Goal: Task Accomplishment & Management: Use online tool/utility

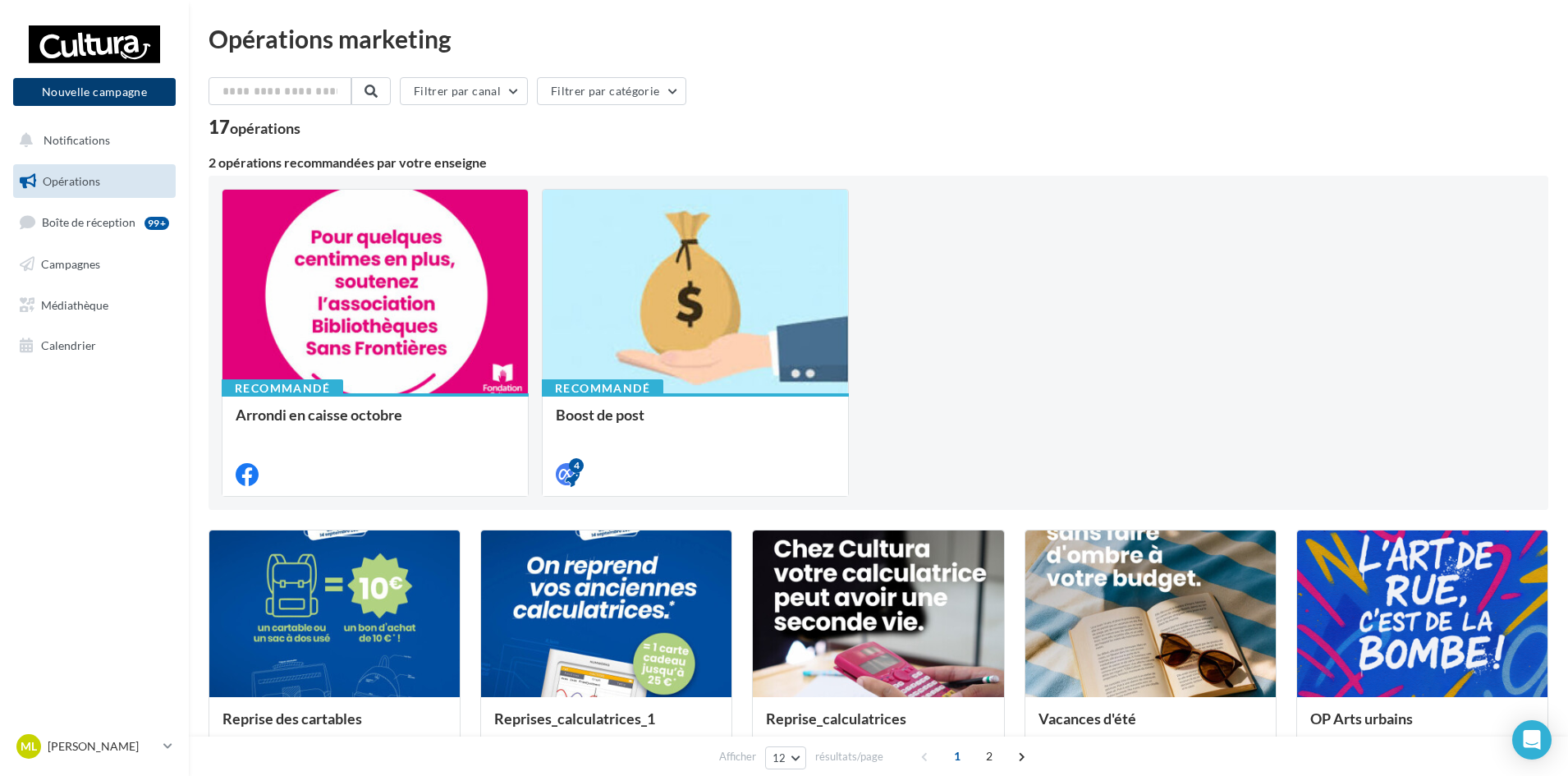
click at [119, 95] on button "Nouvelle campagne" at bounding box center [94, 92] width 162 height 28
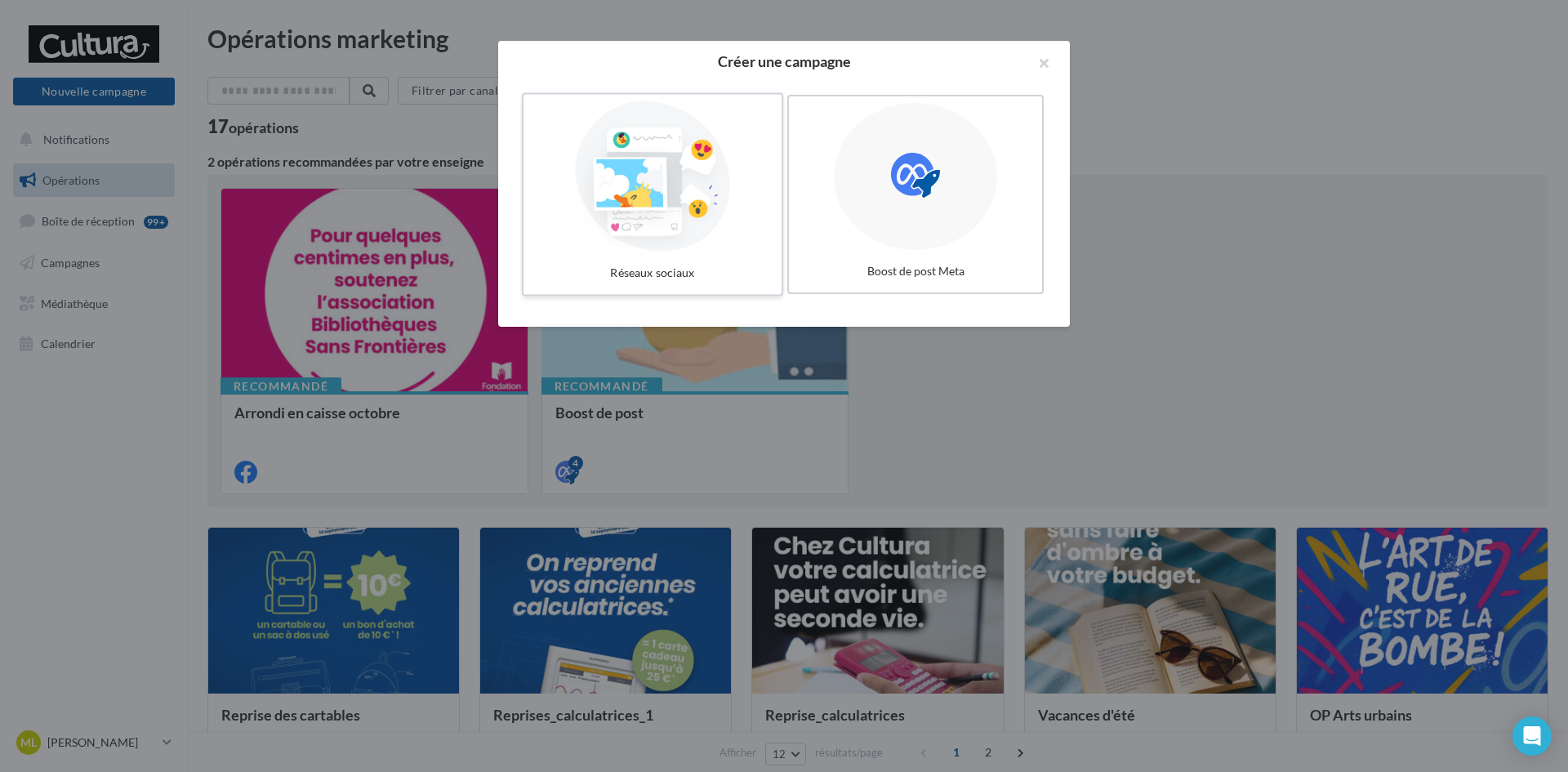
click at [694, 223] on div at bounding box center [652, 176] width 245 height 150
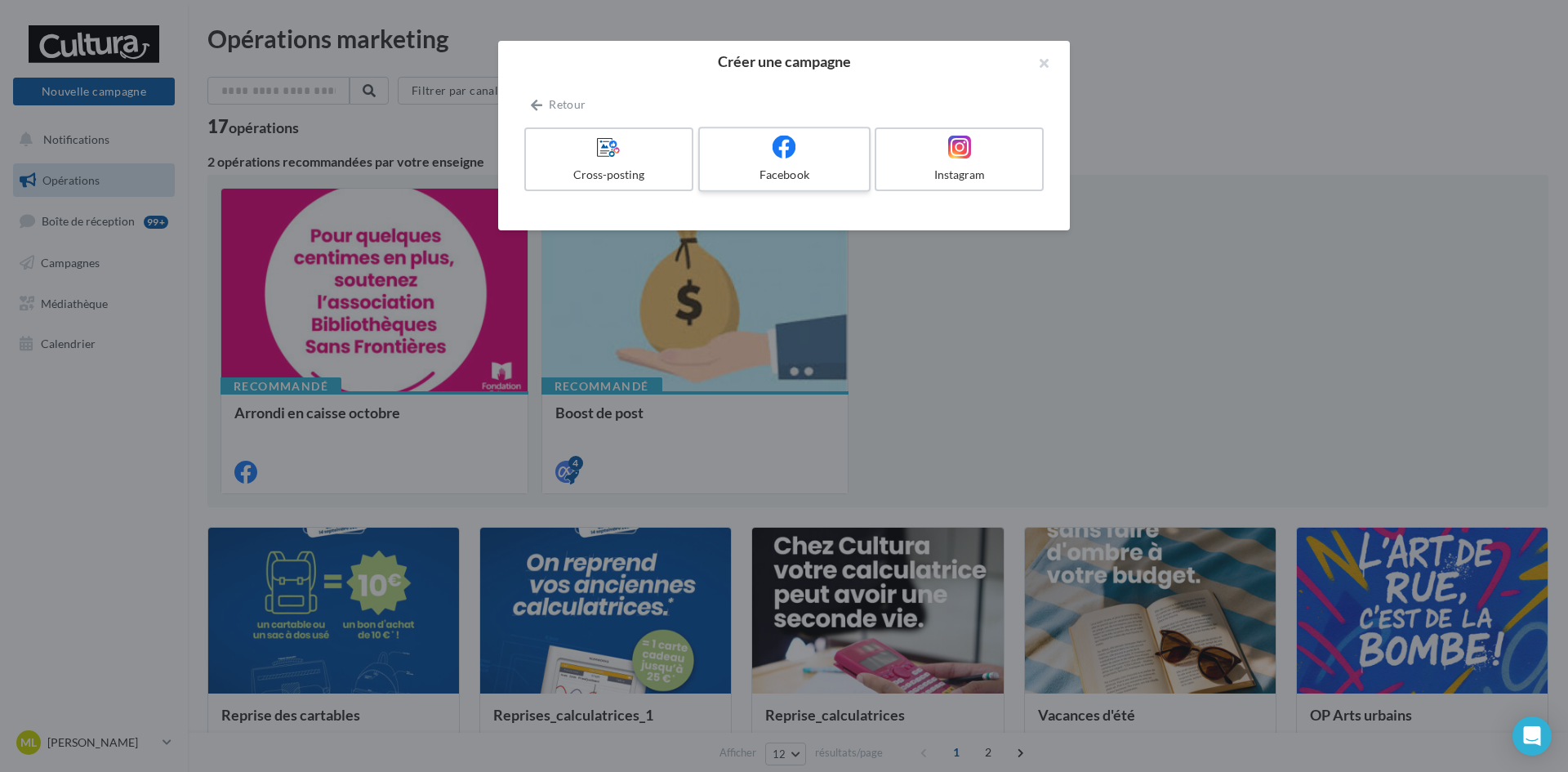
click at [831, 164] on label "Facebook" at bounding box center [784, 159] width 172 height 65
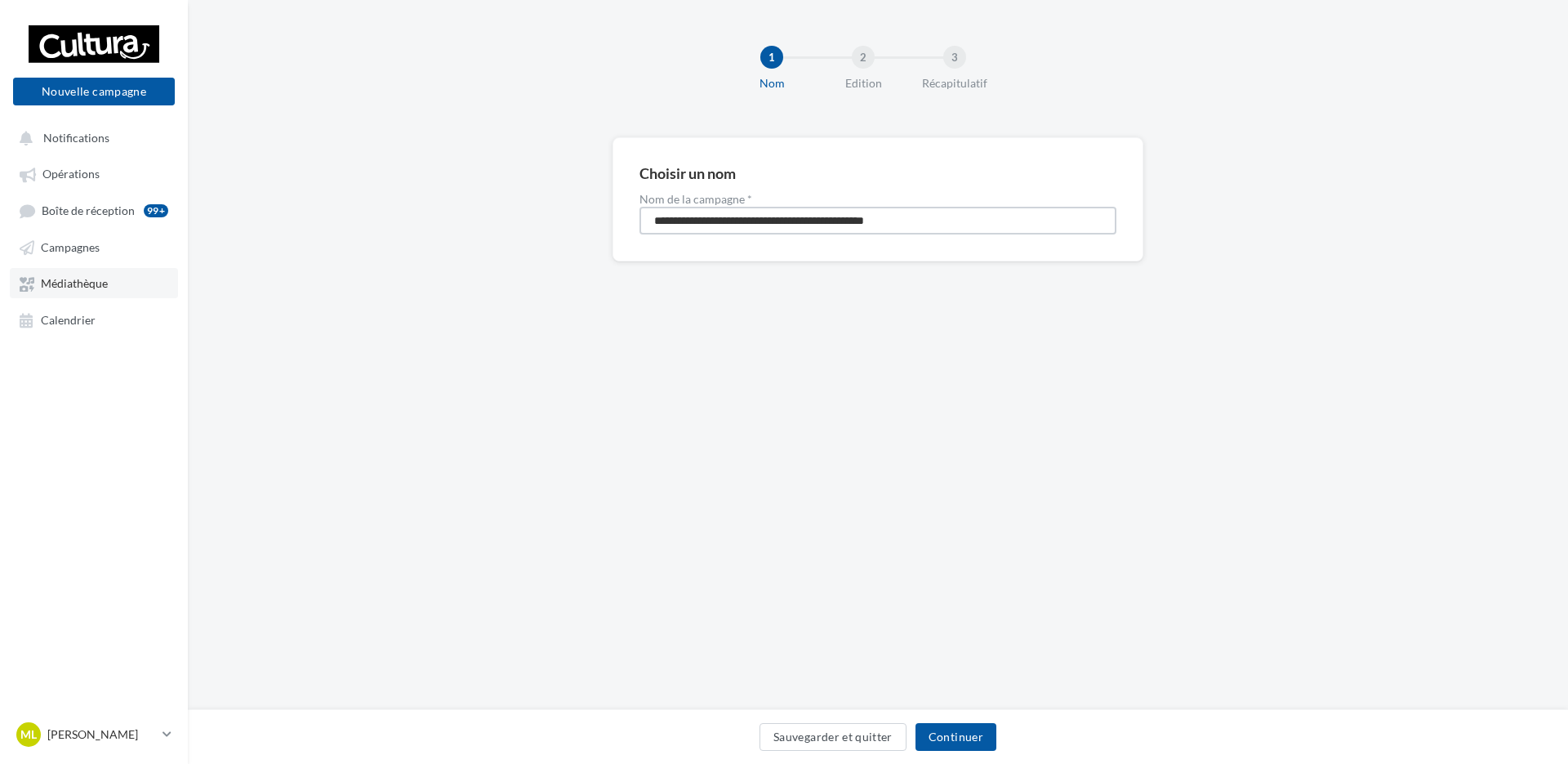
drag, startPoint x: 986, startPoint y: 233, endPoint x: 129, endPoint y: 283, distance: 858.5
click at [129, 283] on div "Nouvelle campagne Nouvelle campagne Notifications Opérations Boîte de réception…" at bounding box center [784, 382] width 1568 height 764
type input "**********"
click at [973, 737] on button "Continuer" at bounding box center [956, 737] width 81 height 28
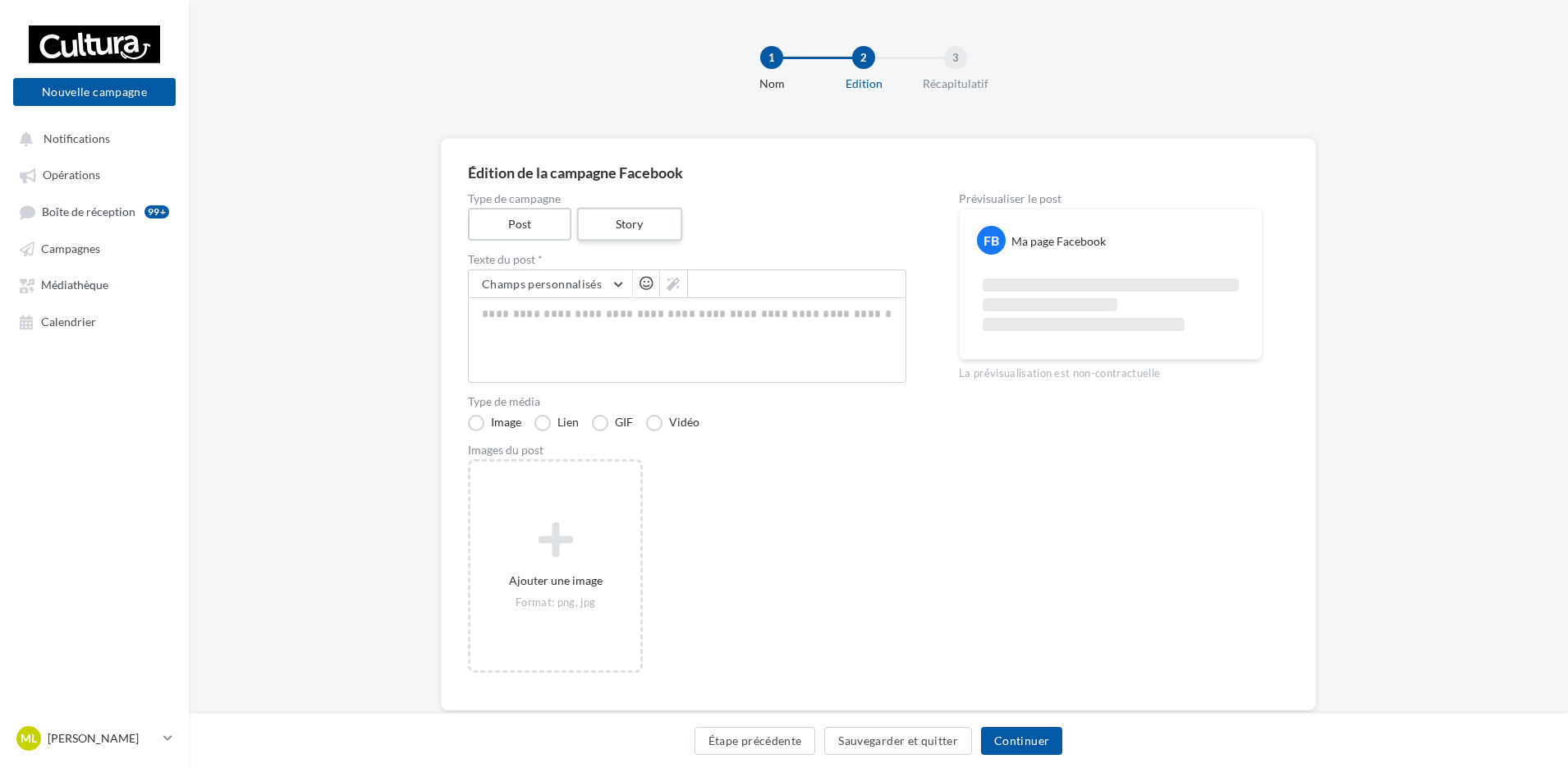
click at [640, 226] on label "Story" at bounding box center [629, 225] width 105 height 34
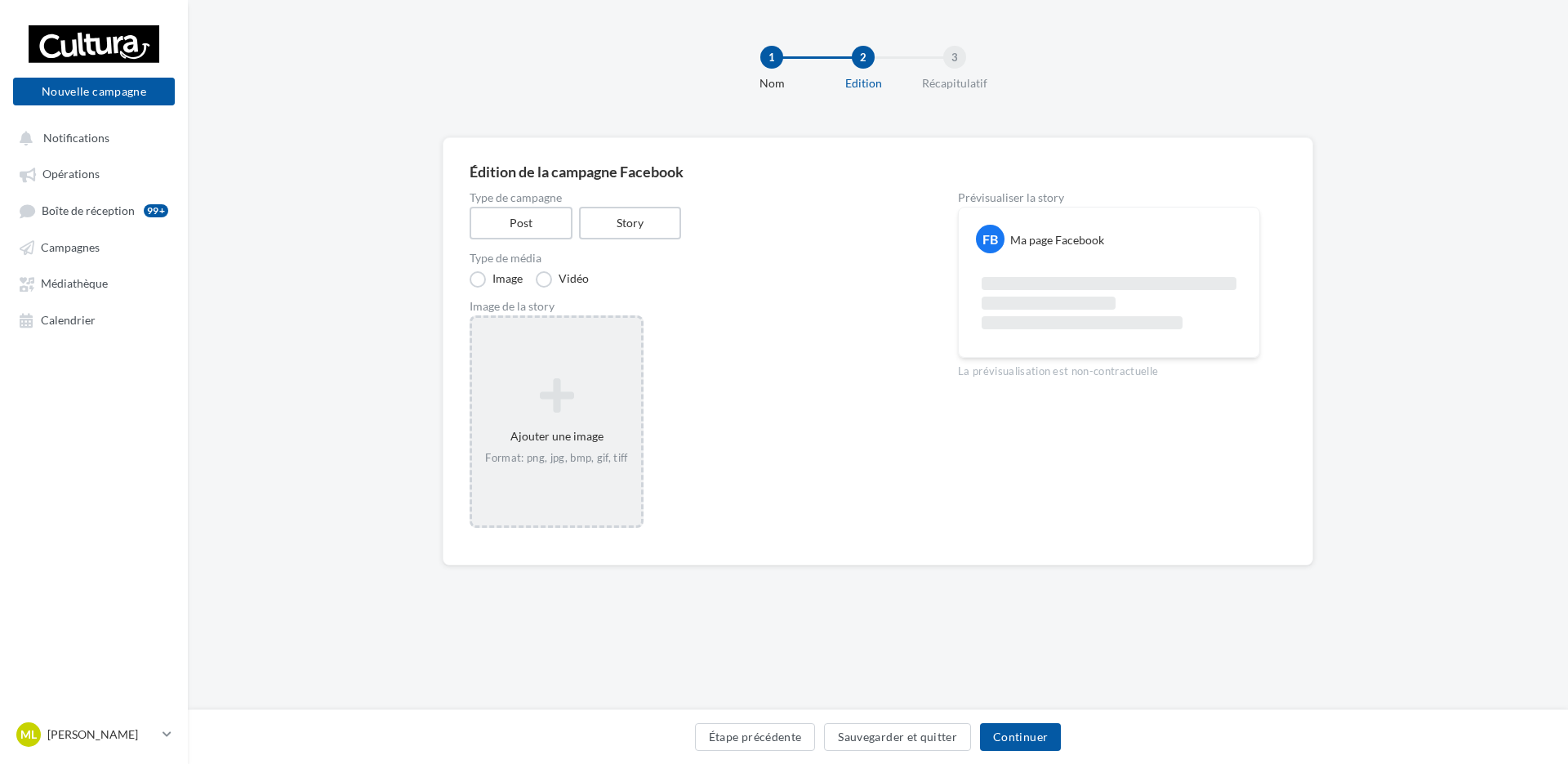
click at [608, 405] on icon at bounding box center [556, 396] width 156 height 40
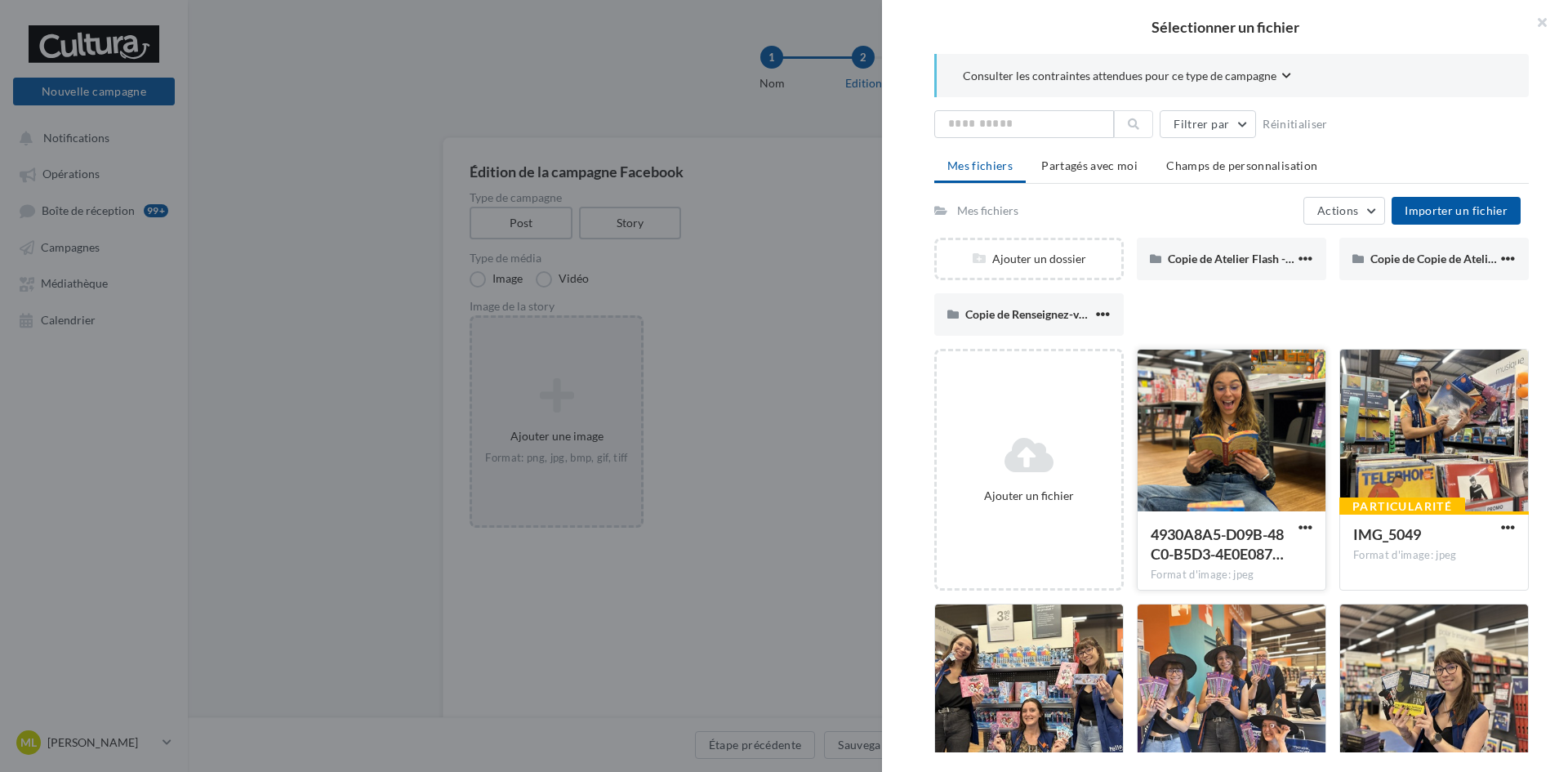
click at [1257, 433] on div at bounding box center [1232, 431] width 188 height 163
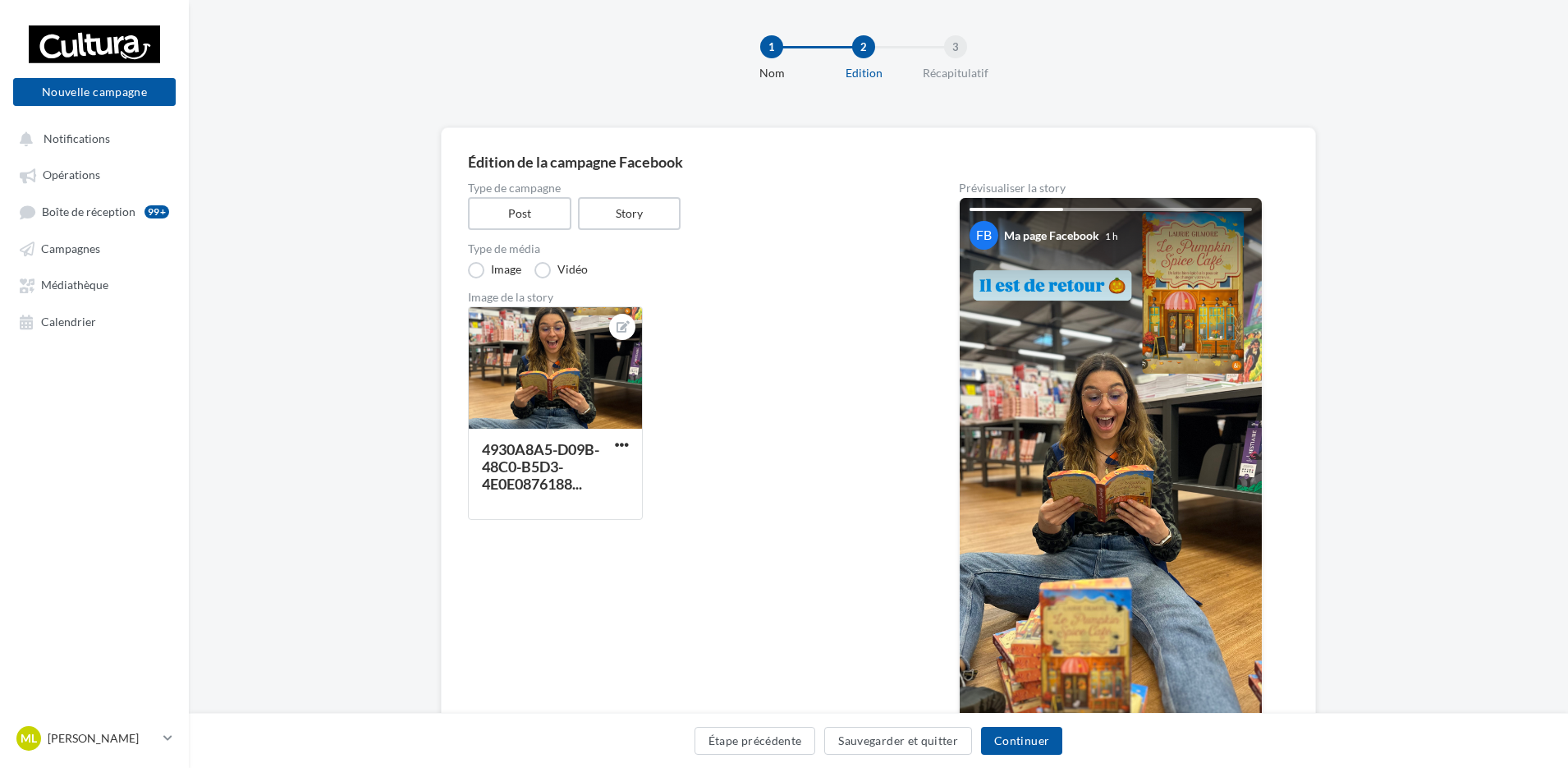
scroll to position [138, 0]
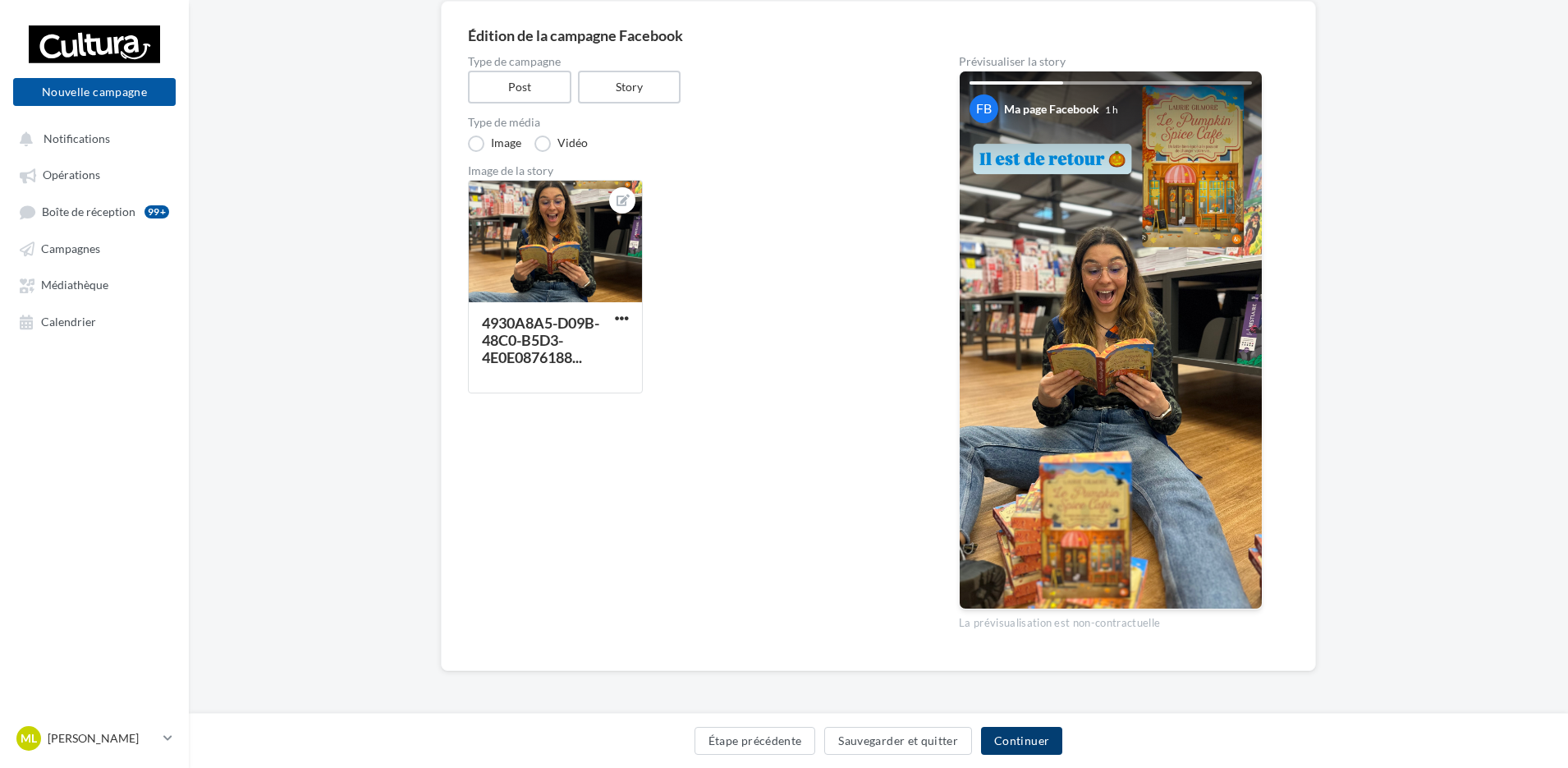
click at [1026, 732] on button "Continuer" at bounding box center [1021, 741] width 81 height 28
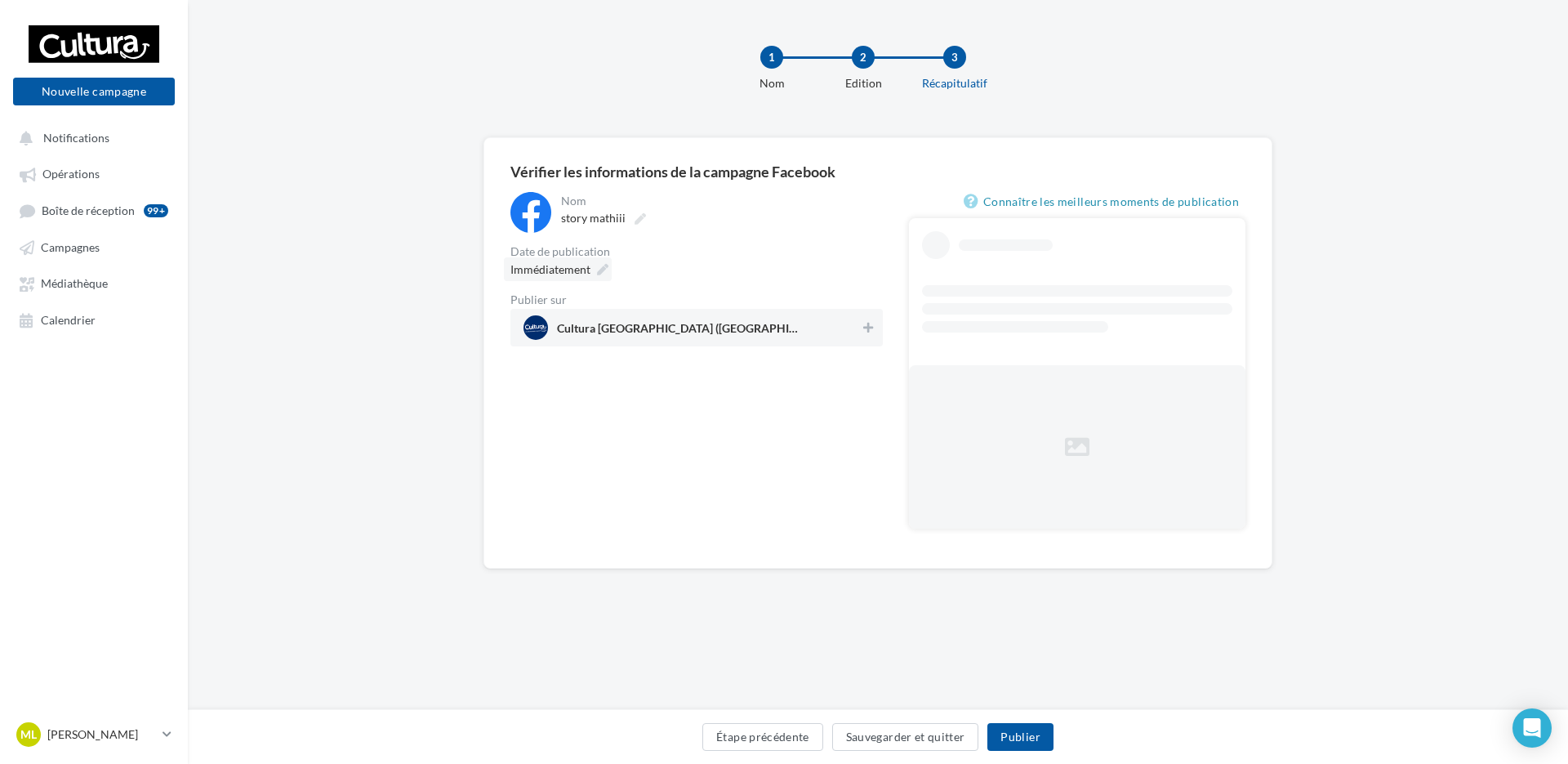
click at [605, 261] on div "Immédiatement" at bounding box center [558, 269] width 108 height 24
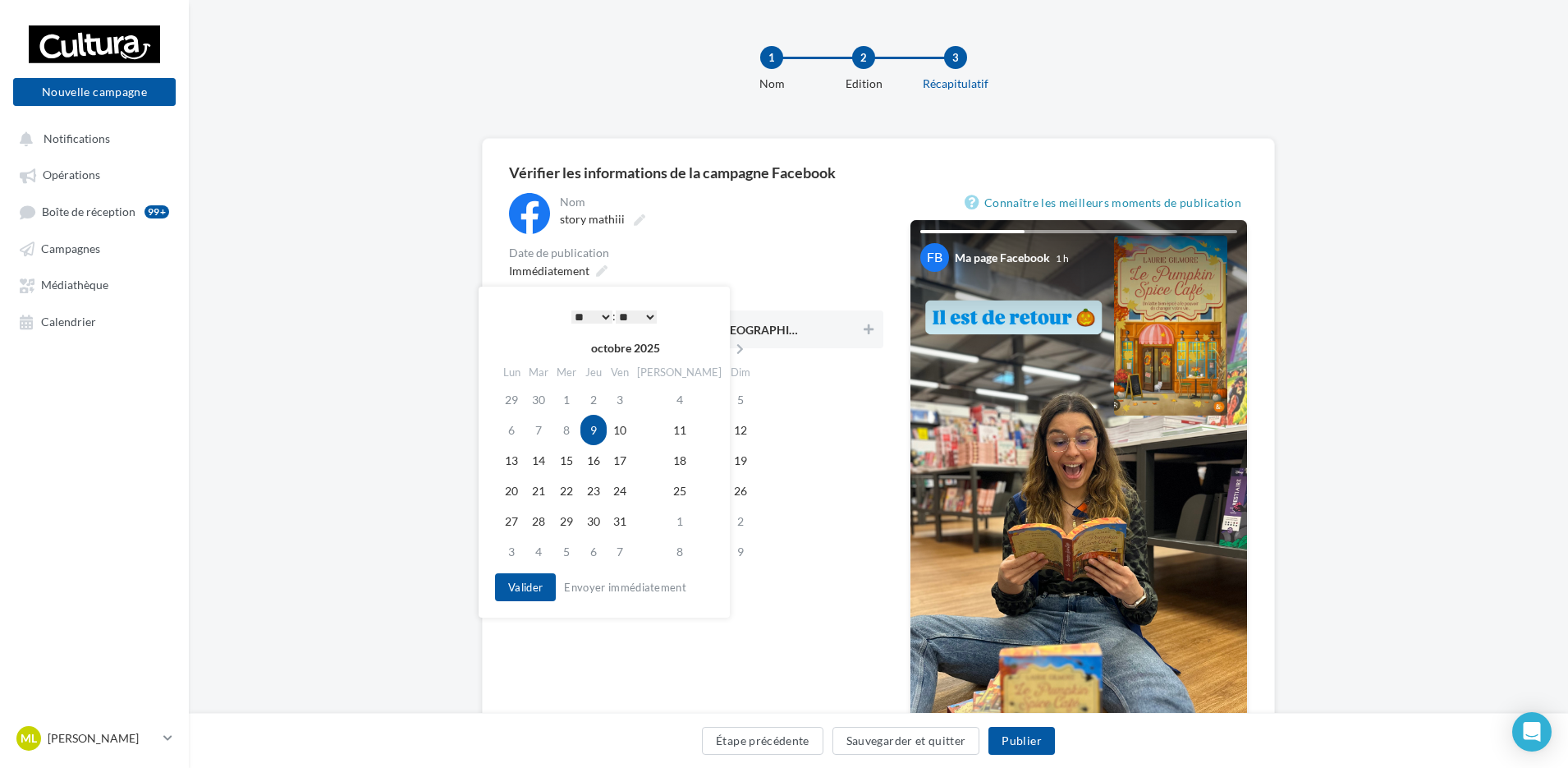
click at [361, 596] on div "**********" at bounding box center [878, 529] width 1379 height 783
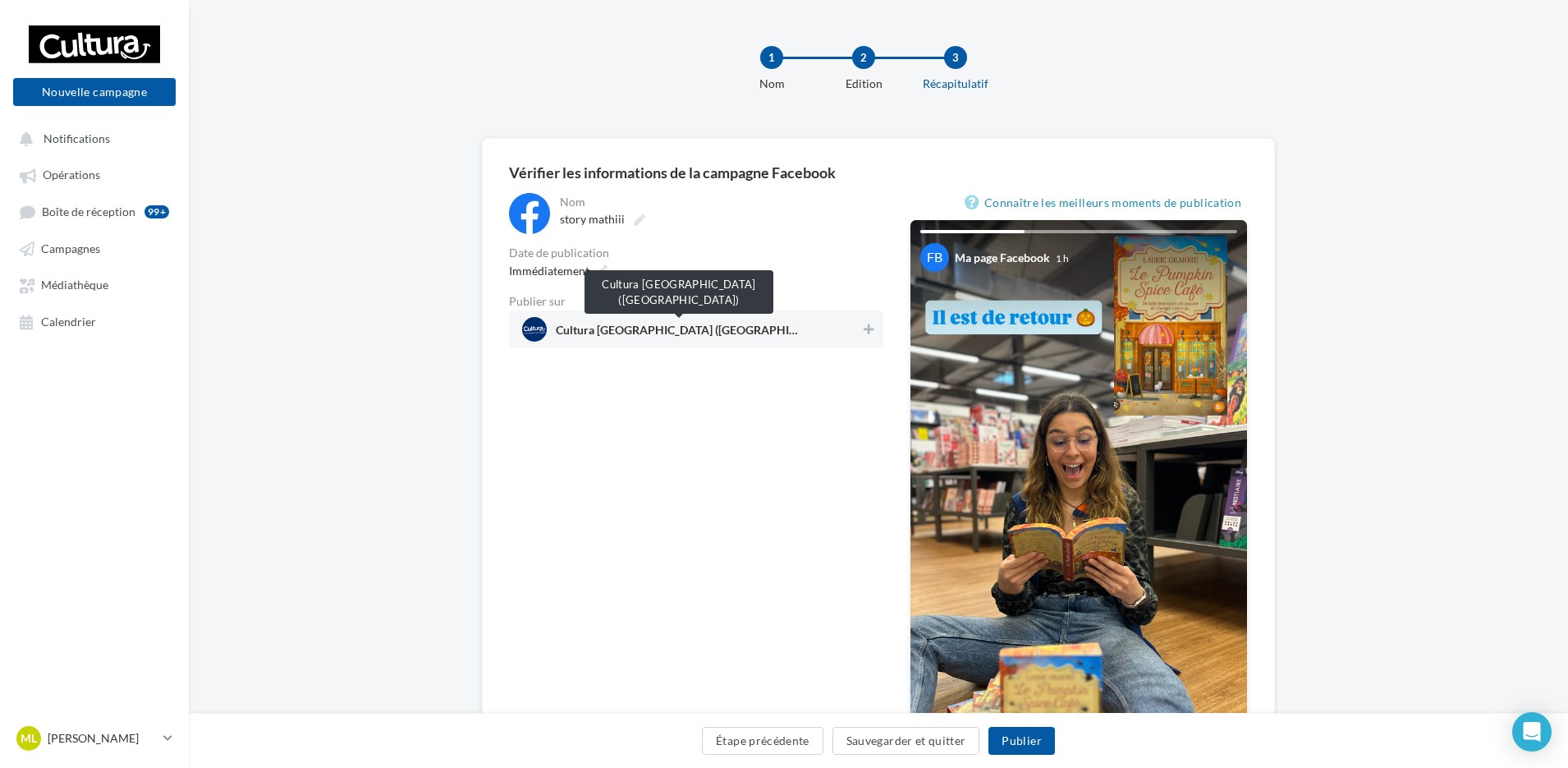
click at [765, 332] on span "Cultura [GEOGRAPHIC_DATA] ([GEOGRAPHIC_DATA])" at bounding box center [678, 333] width 246 height 18
click at [1037, 735] on button "Publier" at bounding box center [1020, 741] width 65 height 28
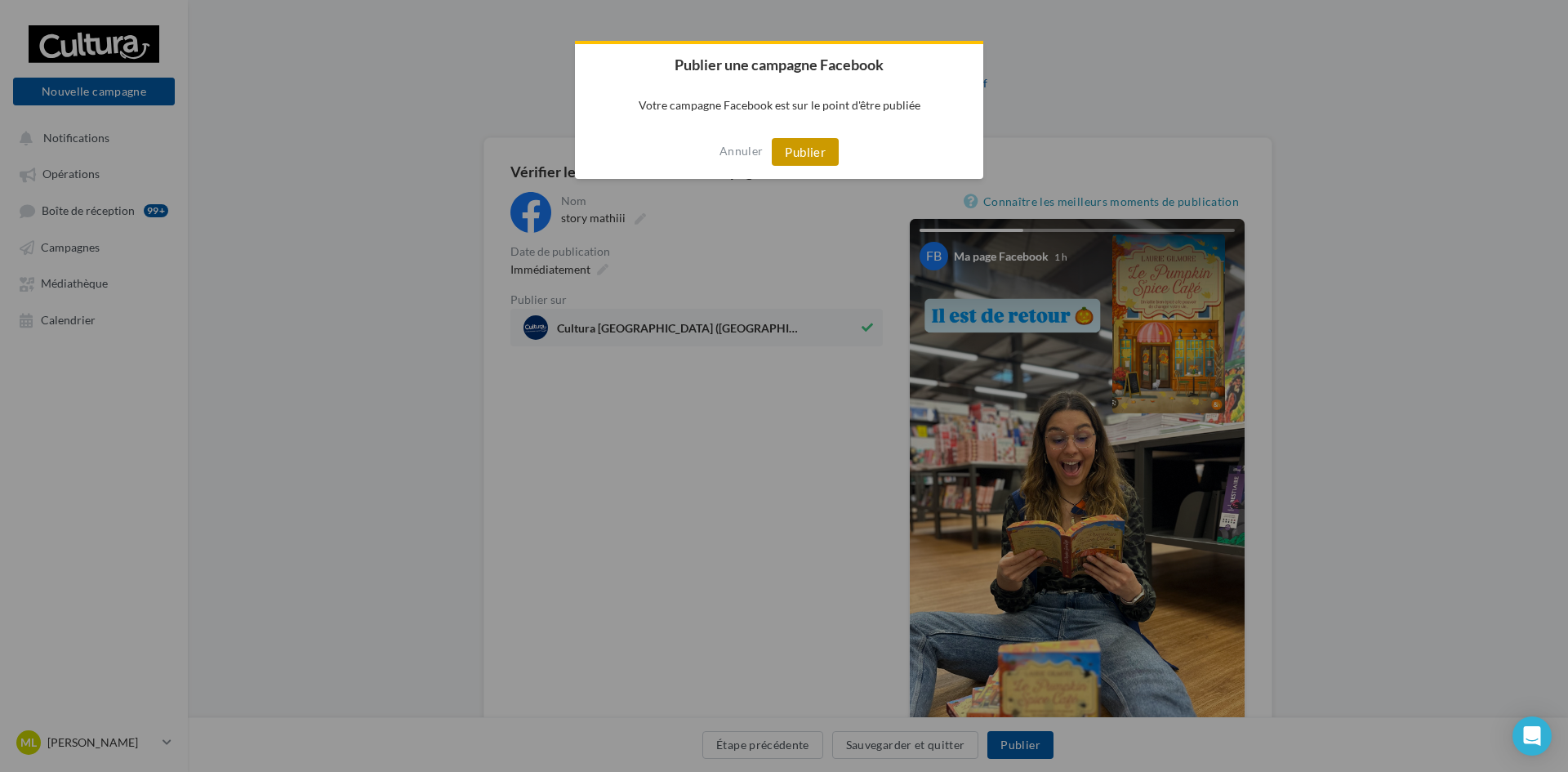
click at [798, 151] on button "Publier" at bounding box center [805, 152] width 67 height 28
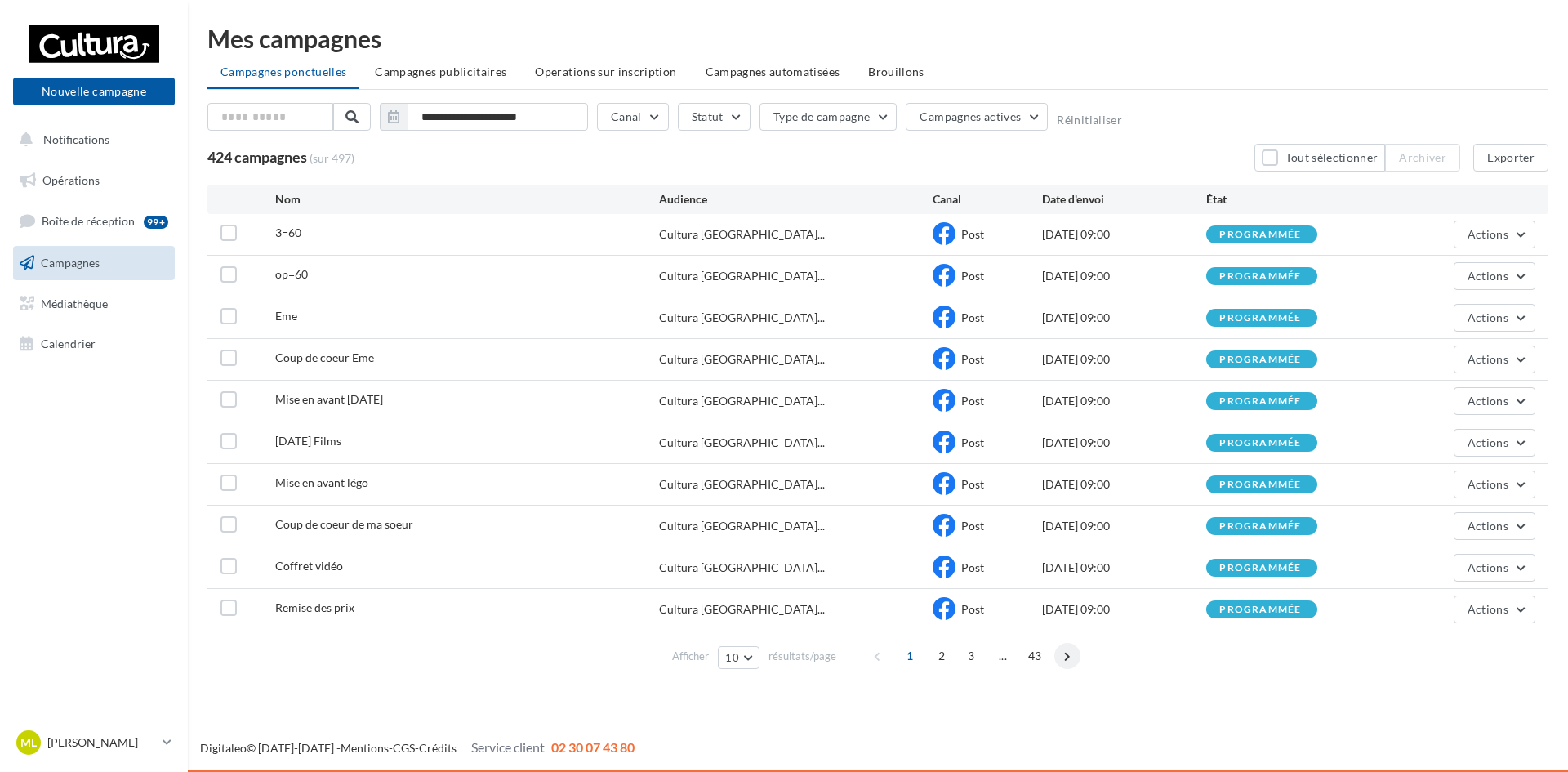
click at [1058, 653] on span at bounding box center [1068, 656] width 26 height 26
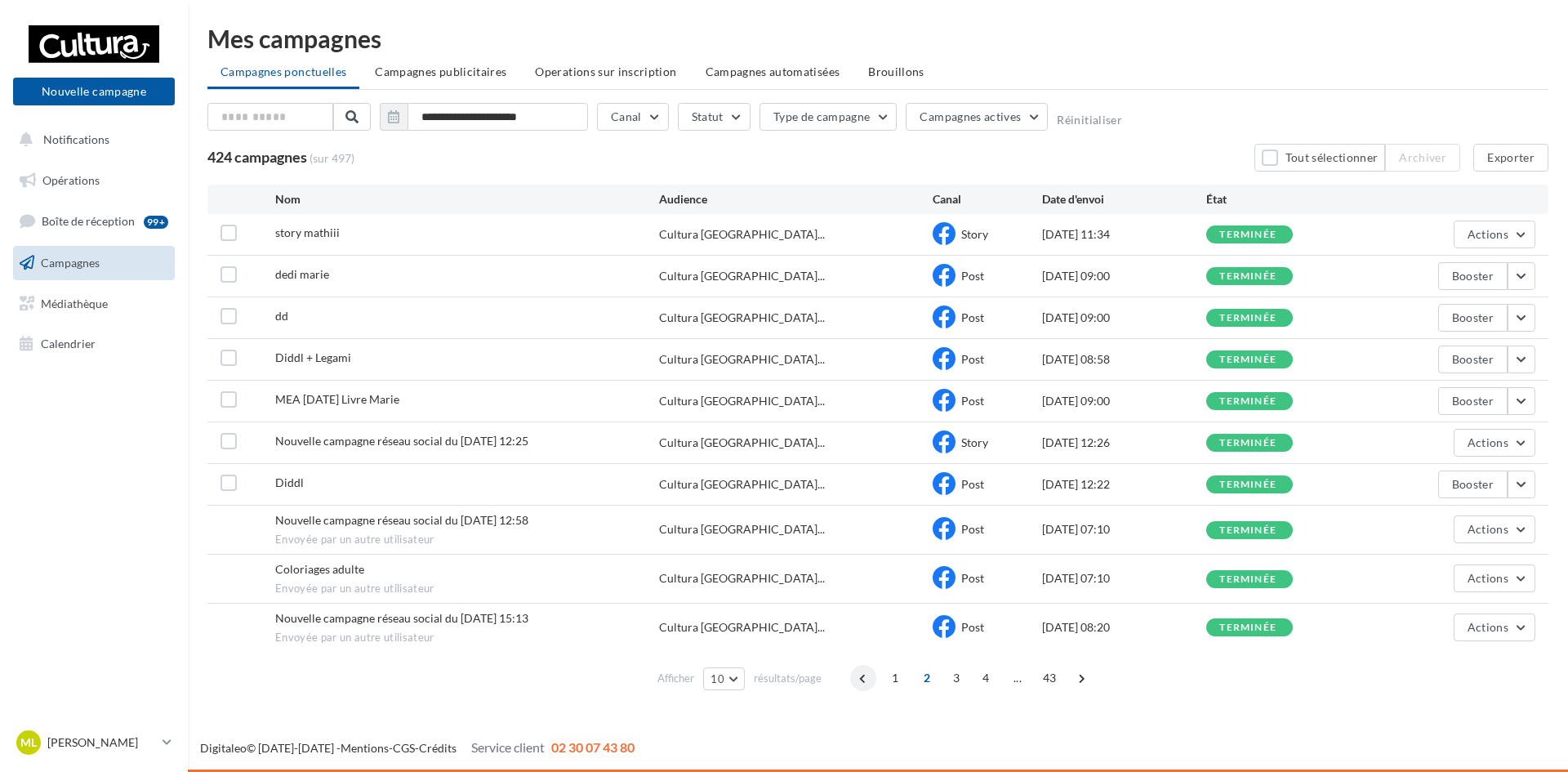
click at [862, 673] on span at bounding box center [864, 678] width 26 height 26
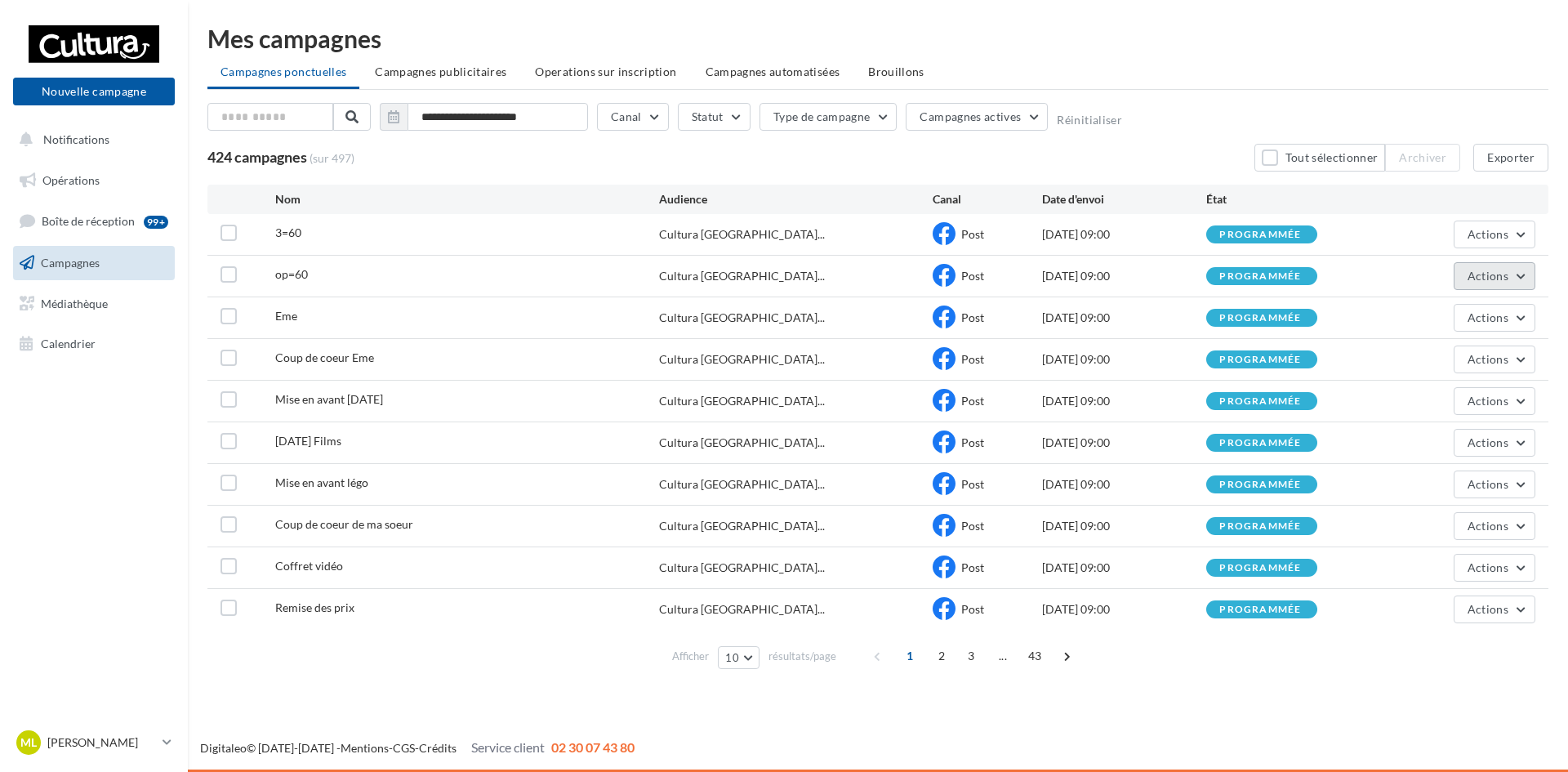
click at [1521, 269] on button "Actions" at bounding box center [1494, 276] width 82 height 28
click at [1453, 431] on button "Annuler" at bounding box center [1453, 442] width 163 height 43
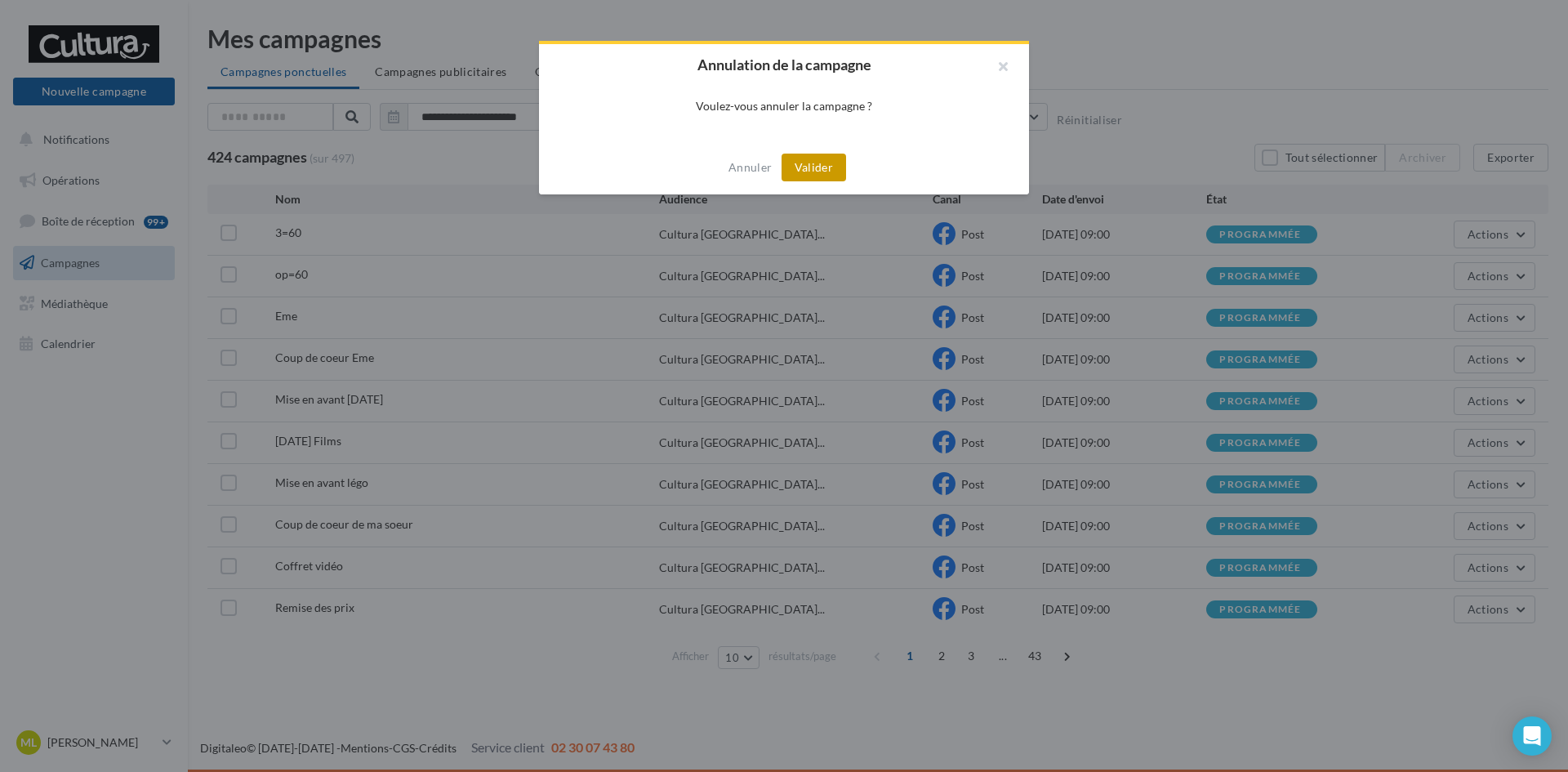
click at [823, 167] on button "Valider" at bounding box center [813, 167] width 64 height 28
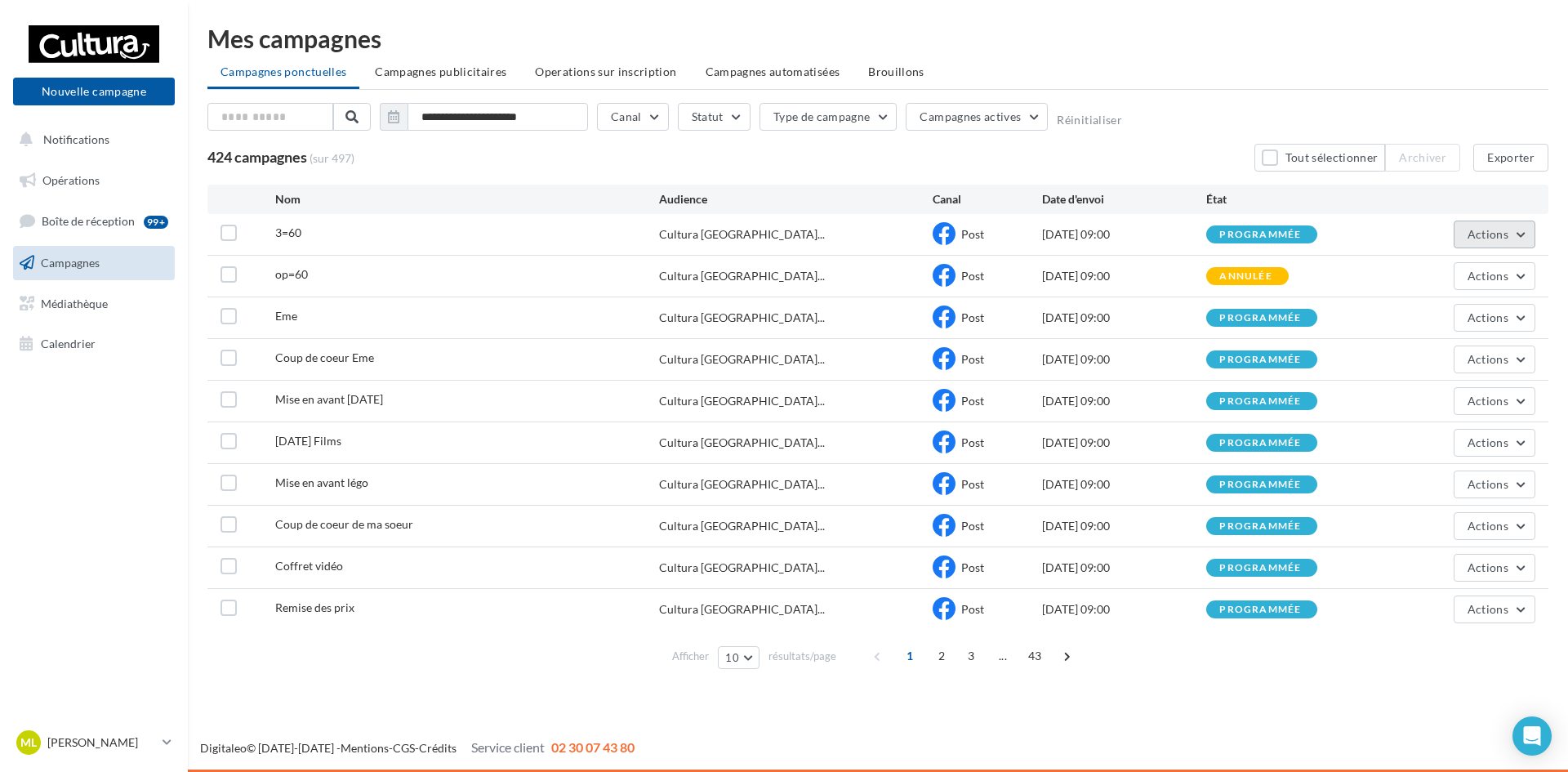
click at [1511, 238] on button "Actions" at bounding box center [1494, 235] width 82 height 28
click at [1460, 279] on button "Voir les résultats" at bounding box center [1453, 273] width 163 height 43
click at [1064, 653] on span at bounding box center [1068, 656] width 26 height 26
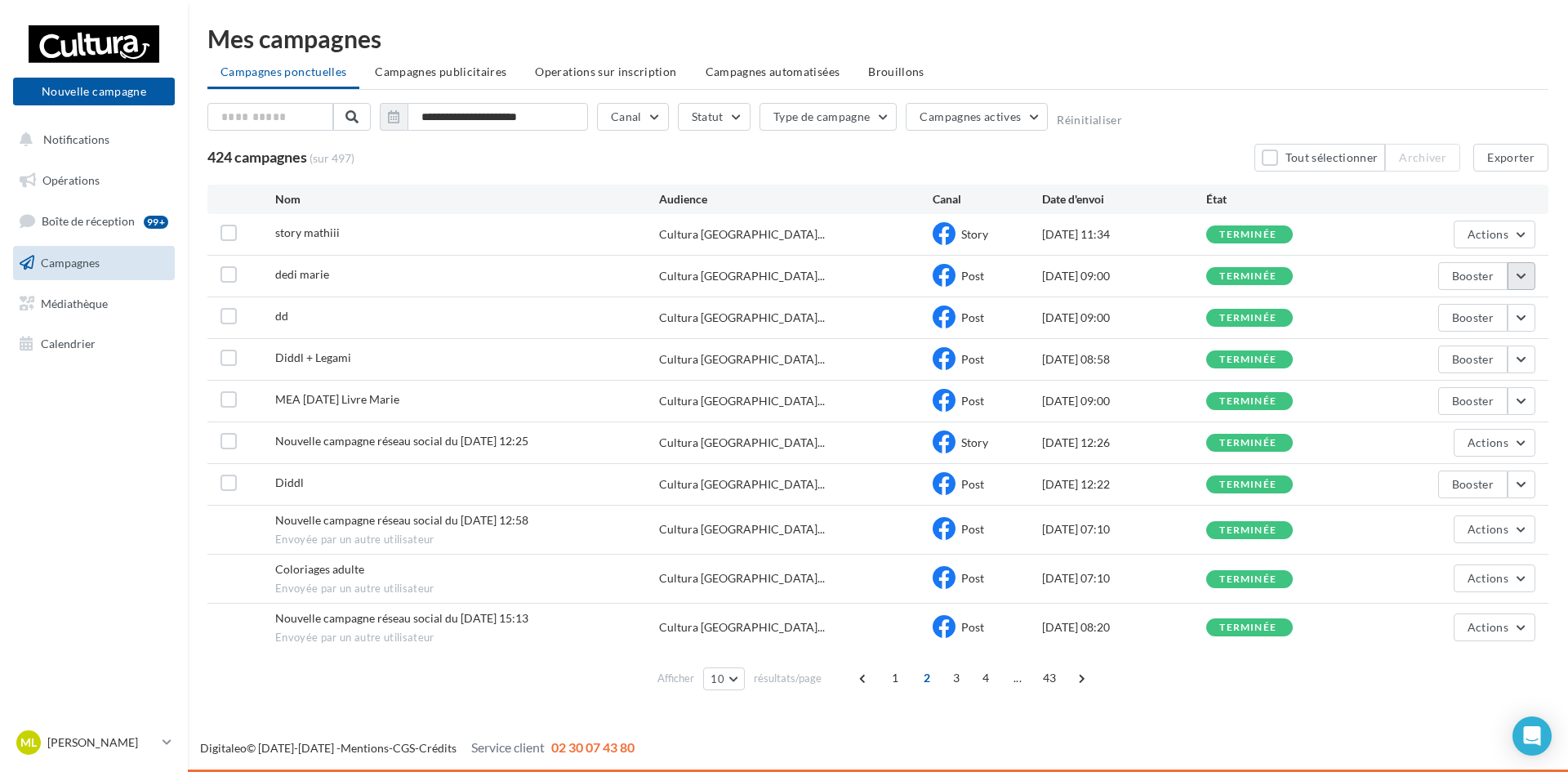
click at [1519, 274] on button "button" at bounding box center [1522, 276] width 28 height 28
click at [1466, 321] on button "Voir les résultats" at bounding box center [1453, 315] width 163 height 43
click at [1519, 320] on button "button" at bounding box center [1522, 318] width 28 height 28
click at [1486, 358] on button "Voir les résultats" at bounding box center [1453, 356] width 163 height 43
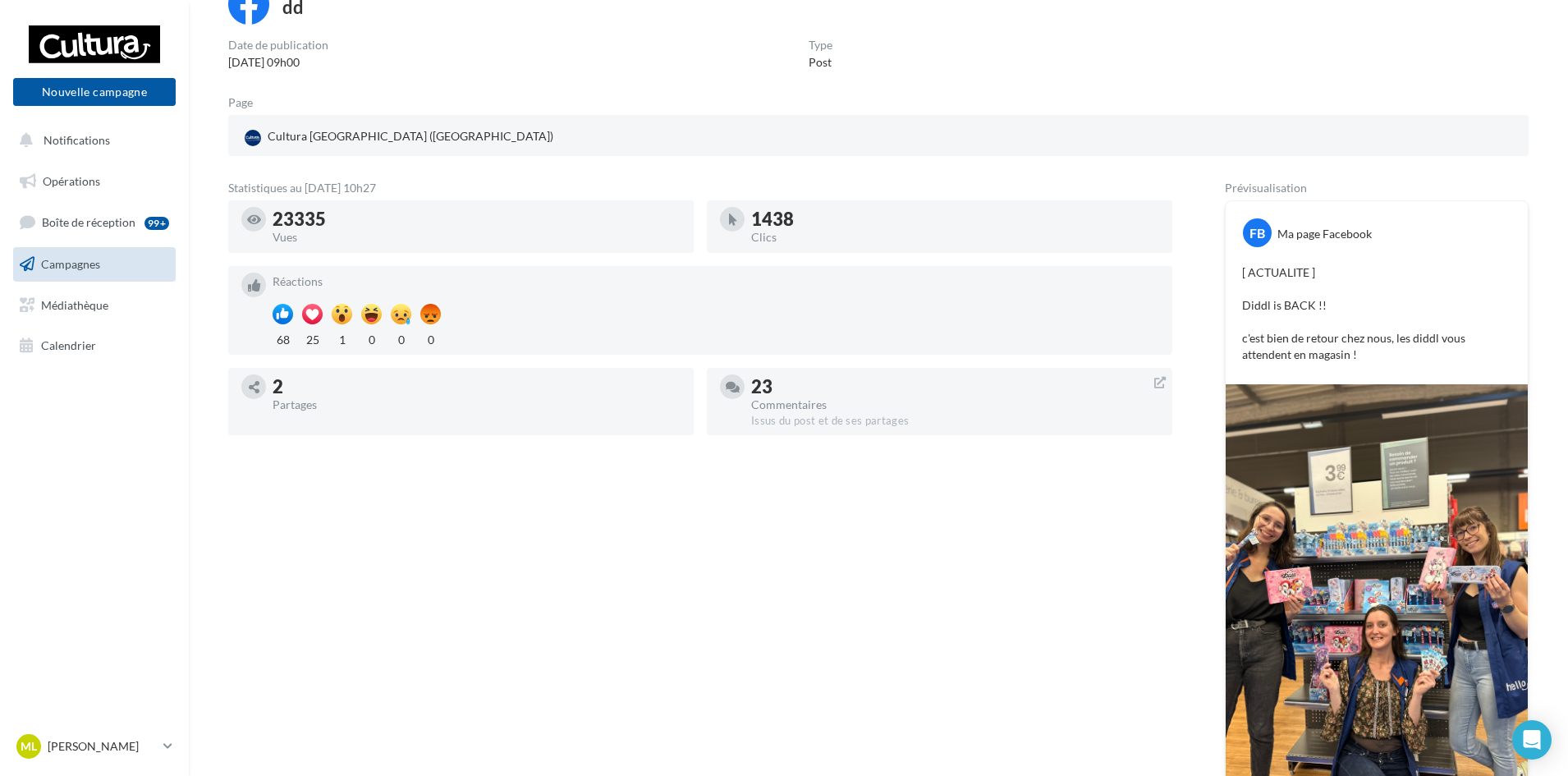
scroll to position [164, 0]
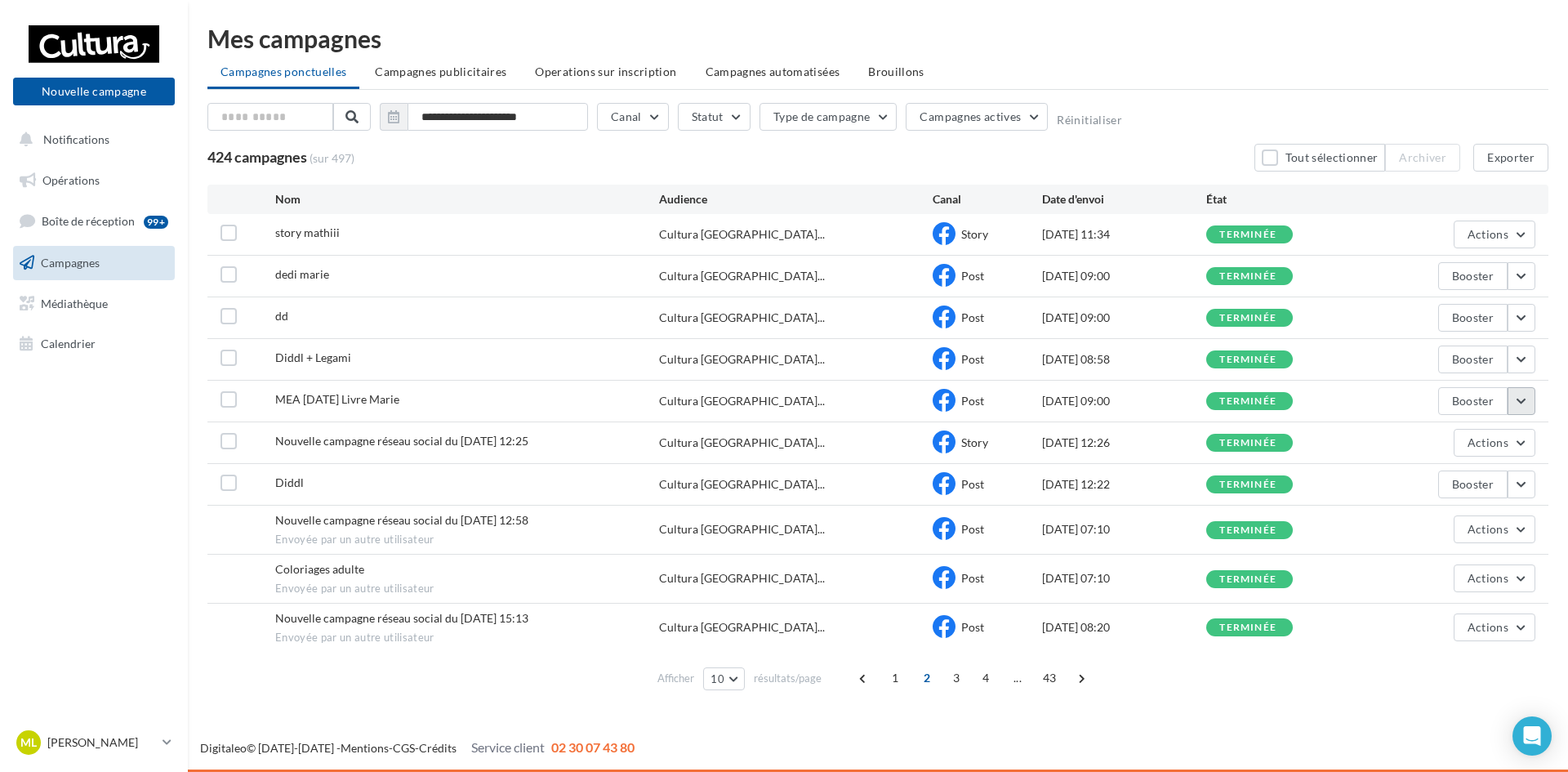
click at [1513, 402] on button "button" at bounding box center [1522, 401] width 28 height 28
click at [1457, 438] on button "Voir les résultats" at bounding box center [1453, 439] width 163 height 43
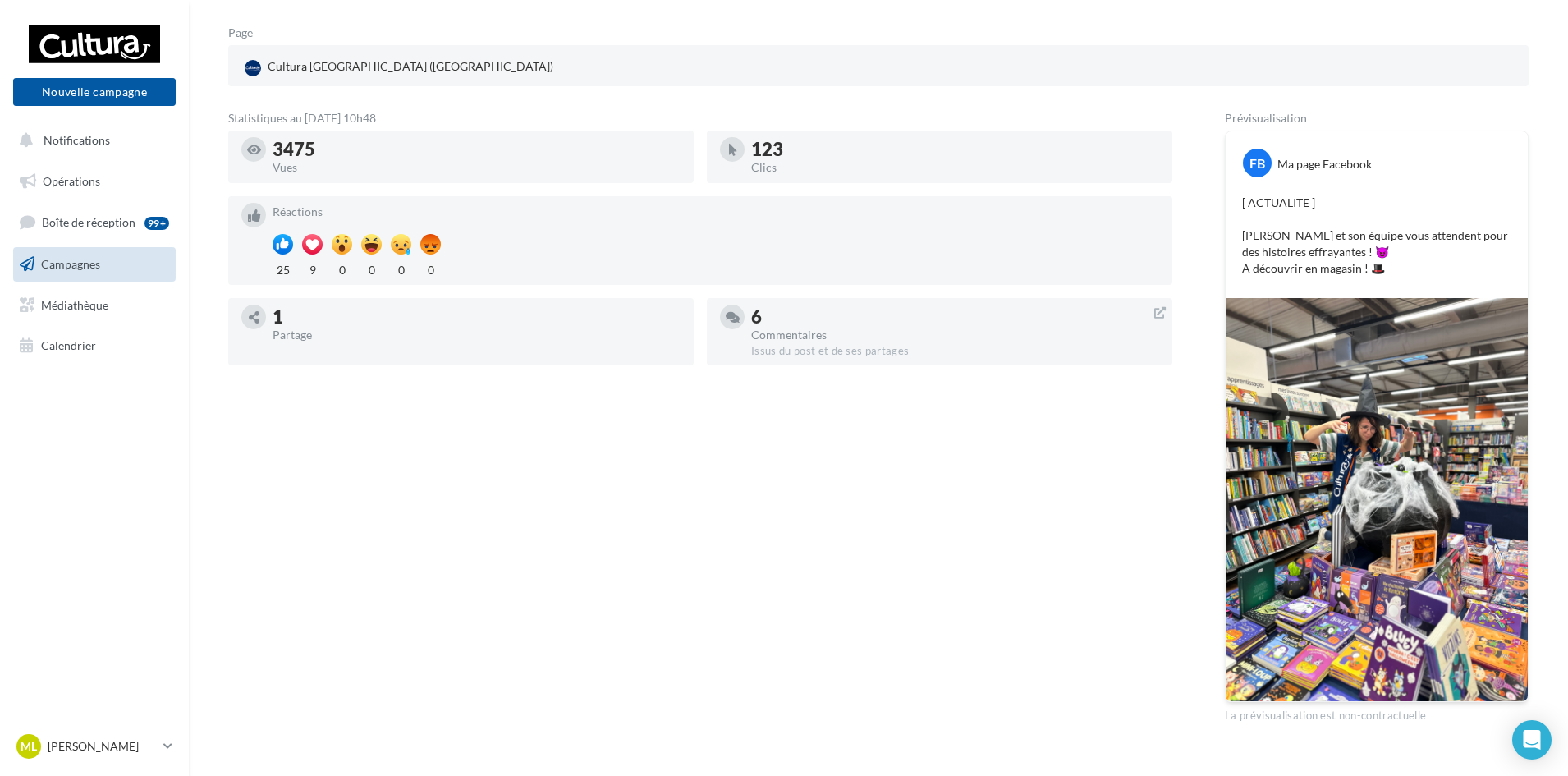
scroll to position [228, 0]
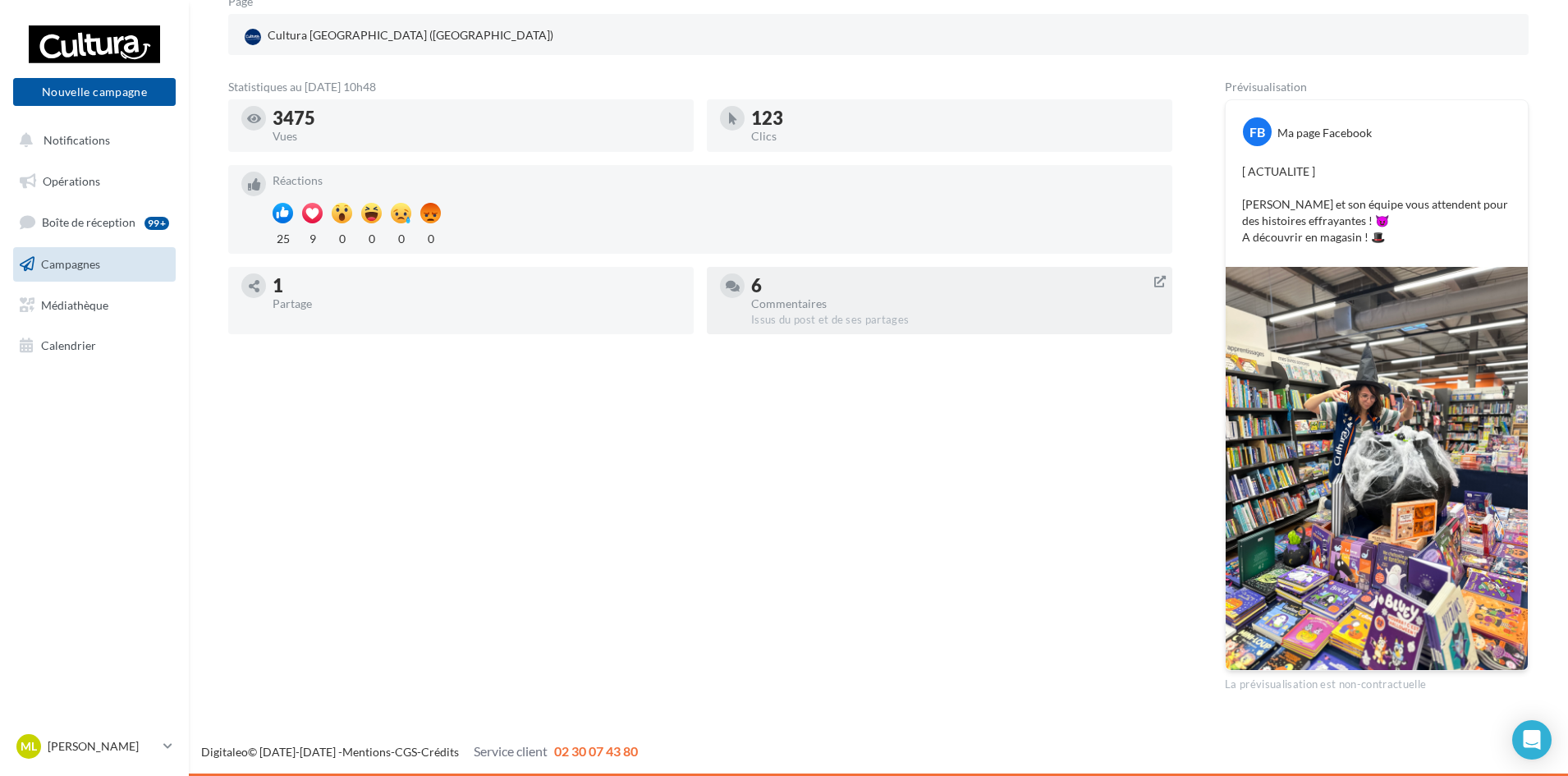
click at [925, 299] on div "Commentaires" at bounding box center [955, 304] width 408 height 12
